Goal: Task Accomplishment & Management: Manage account settings

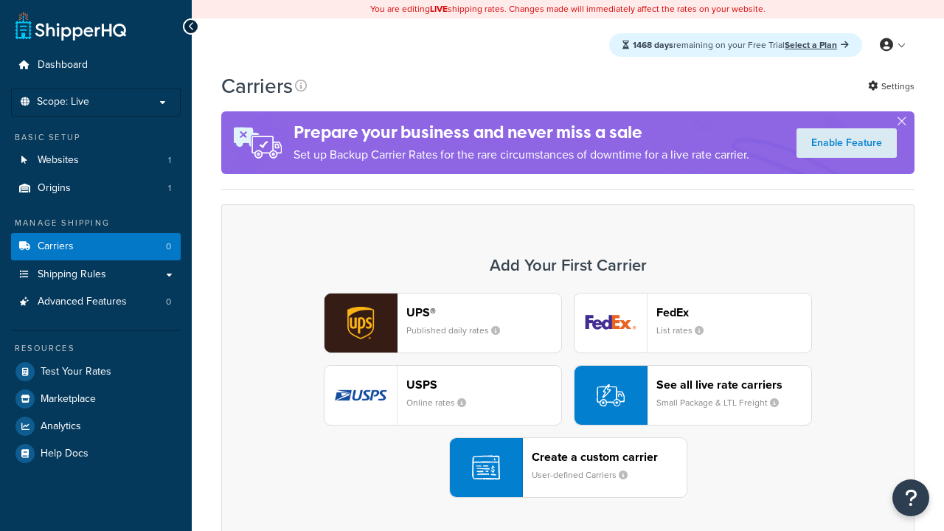
click at [568, 396] on div "UPS® Published daily rates FedEx List rates USPS Online rates See all live rate…" at bounding box center [568, 395] width 662 height 205
click at [568, 468] on div "Create a custom carrier User-defined Carriers" at bounding box center [608, 467] width 155 height 35
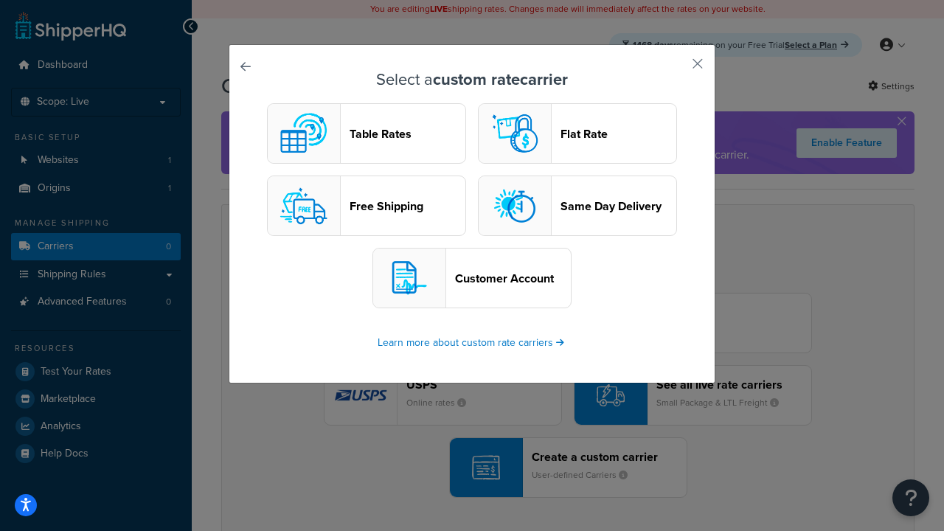
click at [366, 134] on header "Table Rates" at bounding box center [407, 134] width 116 height 14
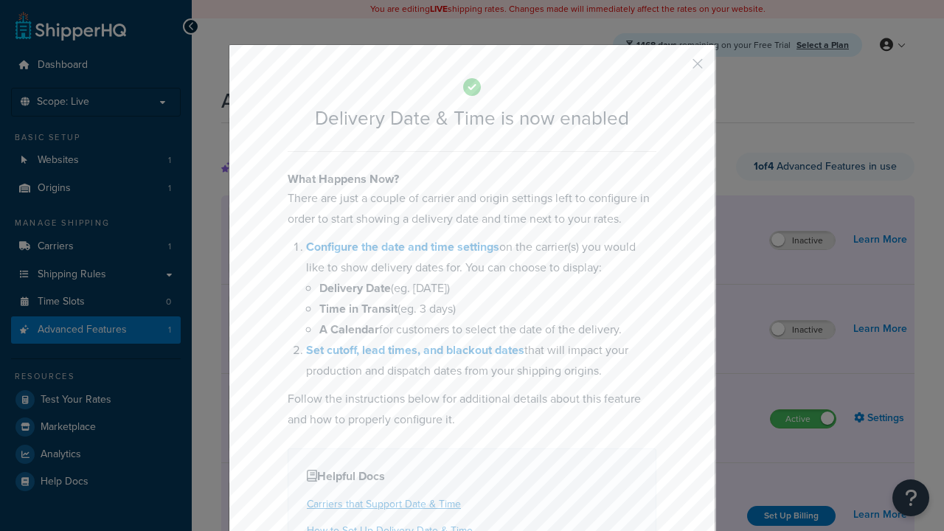
click at [675, 69] on button "button" at bounding box center [676, 69] width 4 height 4
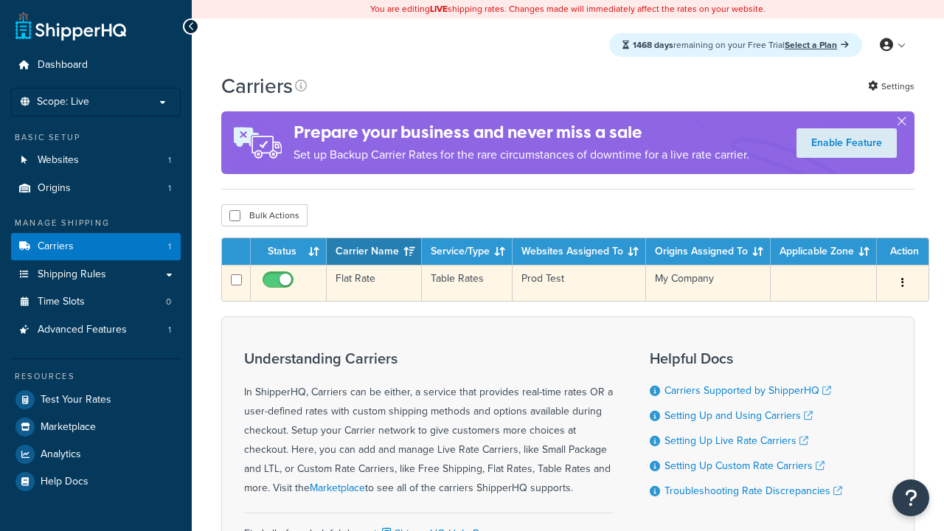
click at [373, 285] on td "Flat Rate" at bounding box center [374, 283] width 95 height 36
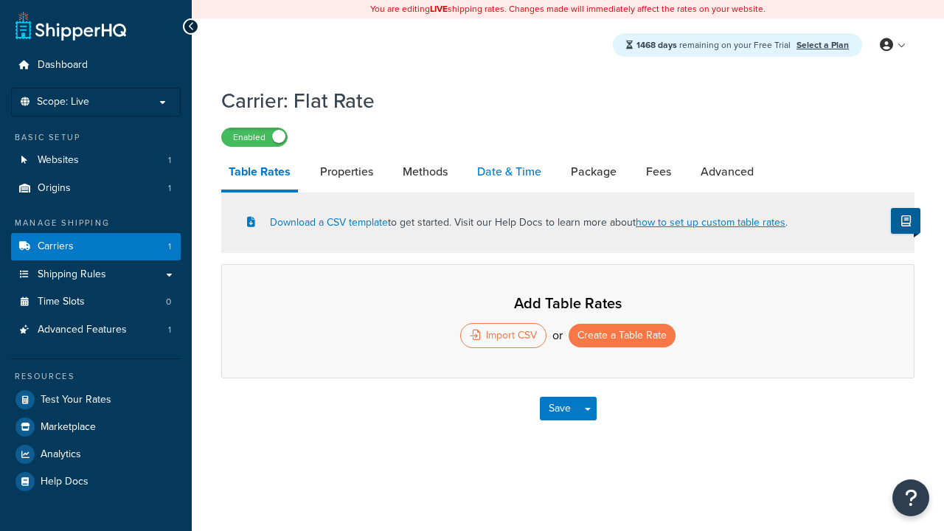
click at [509, 173] on link "Date & Time" at bounding box center [509, 171] width 79 height 35
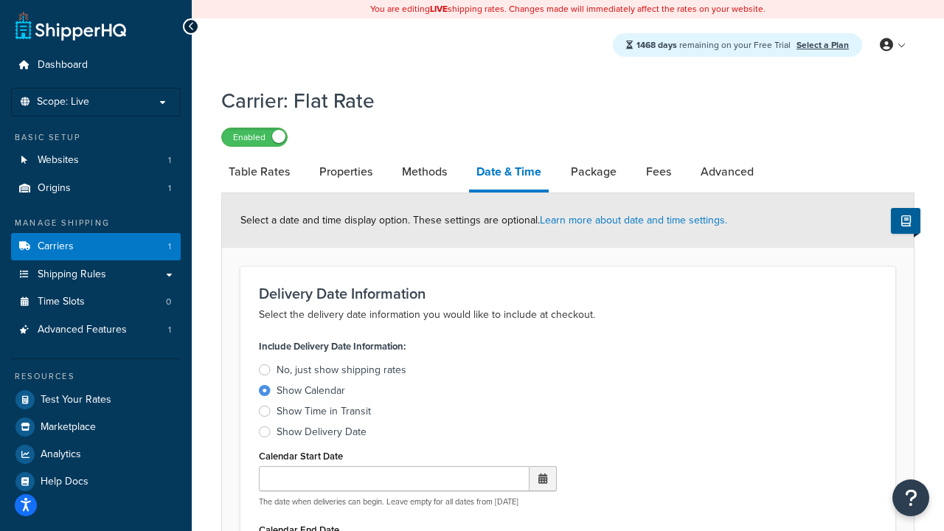
click at [310, 392] on div "Show Calendar" at bounding box center [310, 390] width 69 height 15
click at [0, 0] on input "Show Calendar" at bounding box center [0, 0] width 0 height 0
type input "07/29/2025"
type input "07/29/2026"
type input "30"
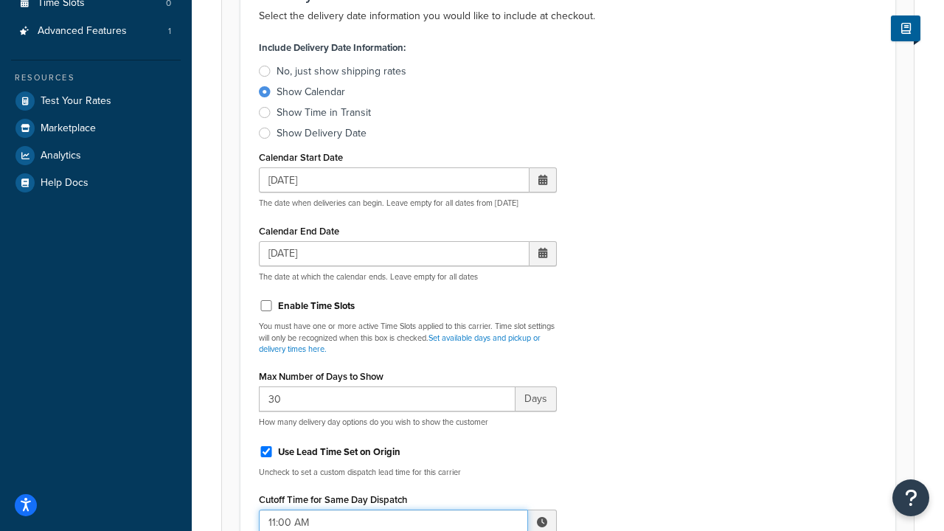
type input "11:00 AM"
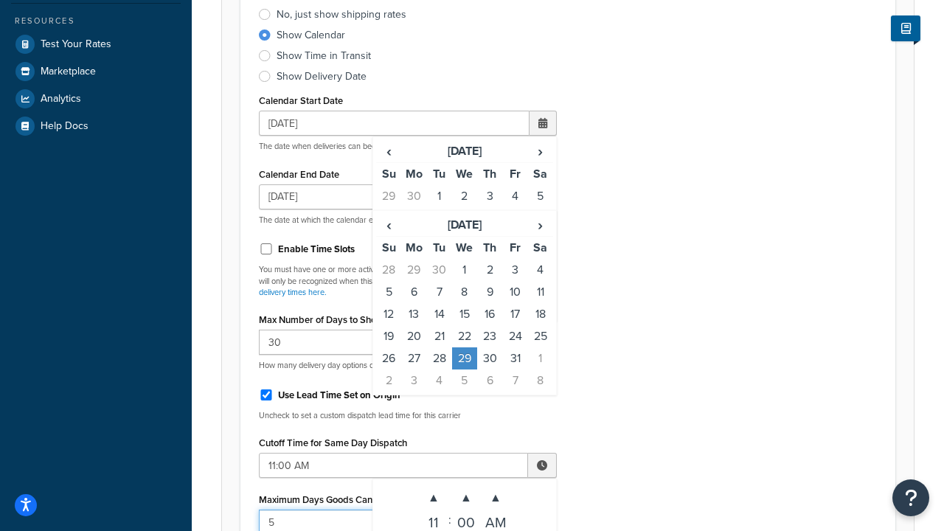
type input "5"
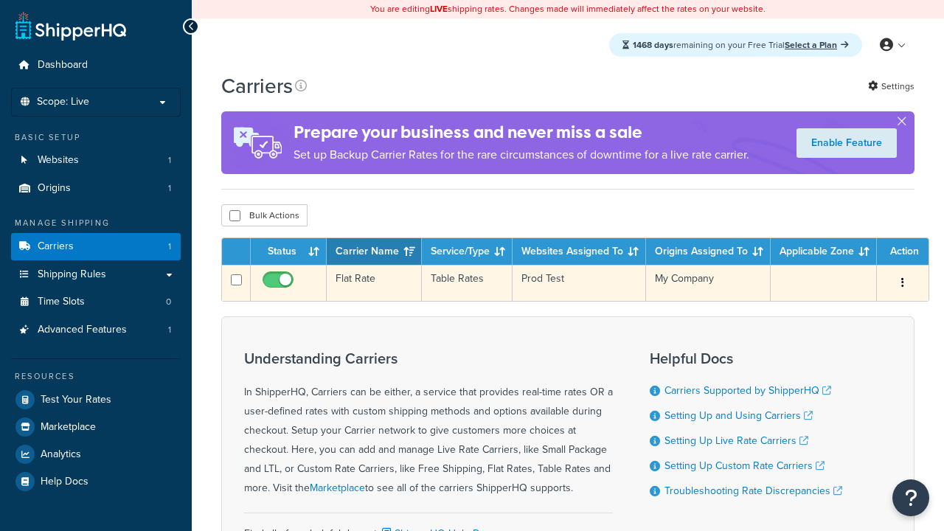
click at [373, 284] on td "Flat Rate" at bounding box center [374, 283] width 95 height 36
